Goal: Navigation & Orientation: Understand site structure

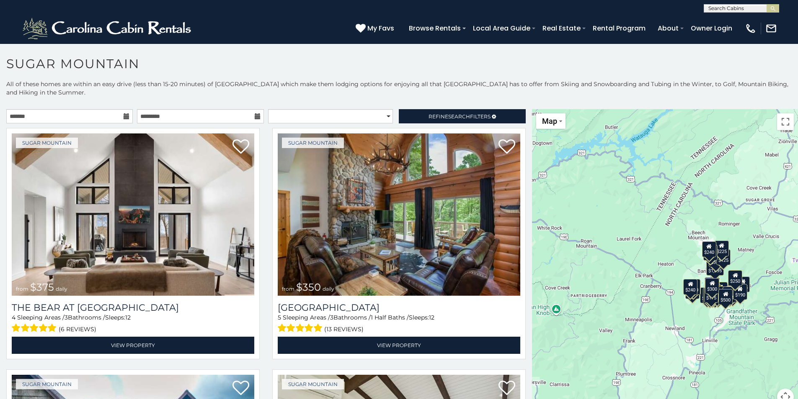
scroll to position [24, 0]
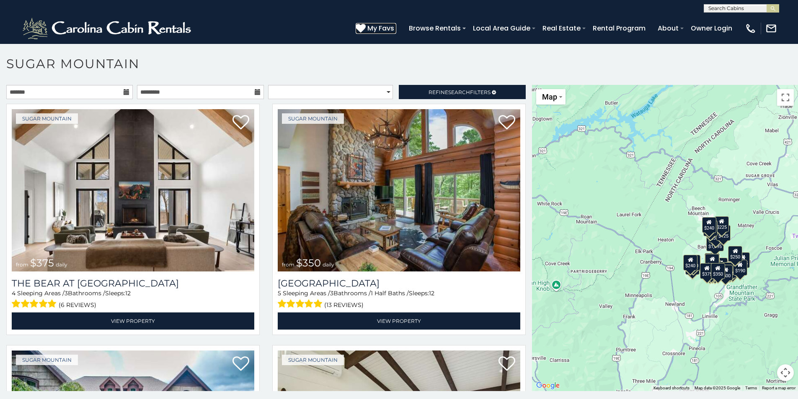
click at [382, 30] on span "My Favs" at bounding box center [380, 28] width 27 height 10
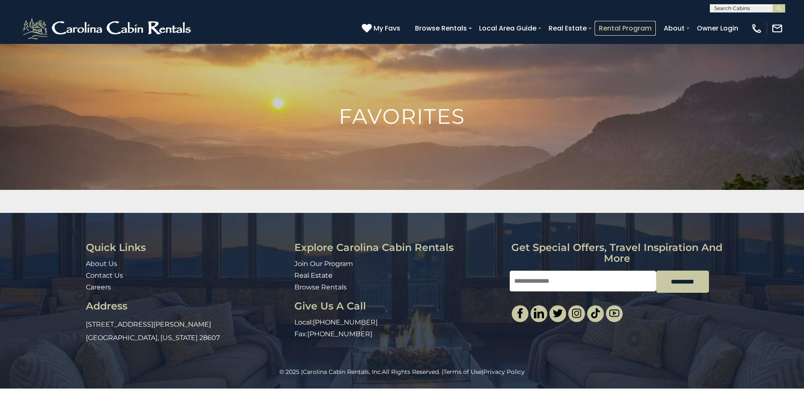
click at [638, 28] on link "Rental Program" at bounding box center [625, 28] width 61 height 15
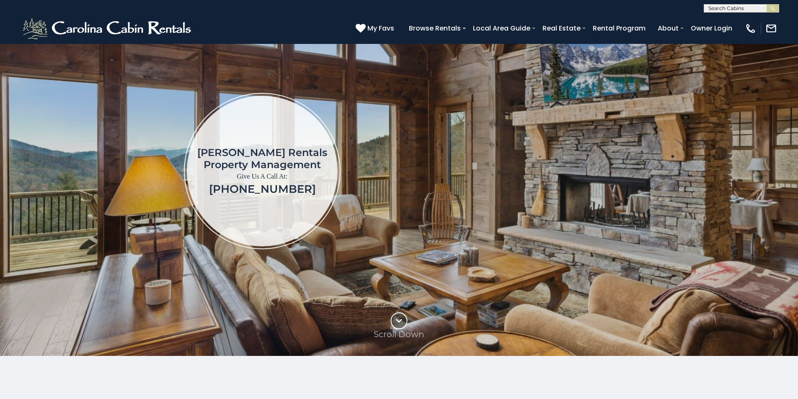
scroll to position [84, 0]
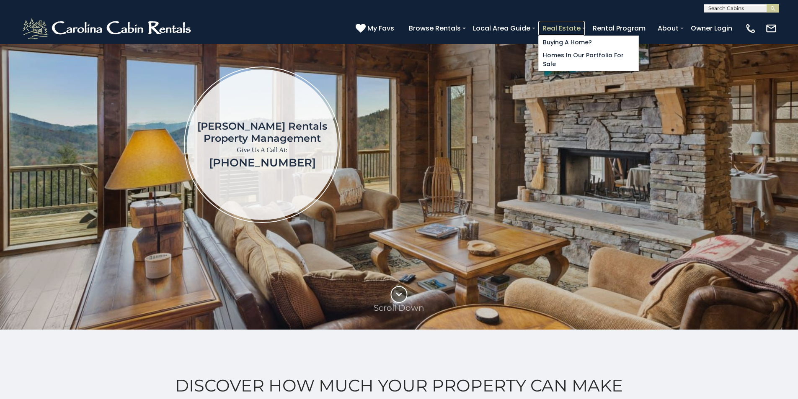
click at [545, 31] on link "Real Estate" at bounding box center [561, 28] width 46 height 15
